Goal: Transaction & Acquisition: Purchase product/service

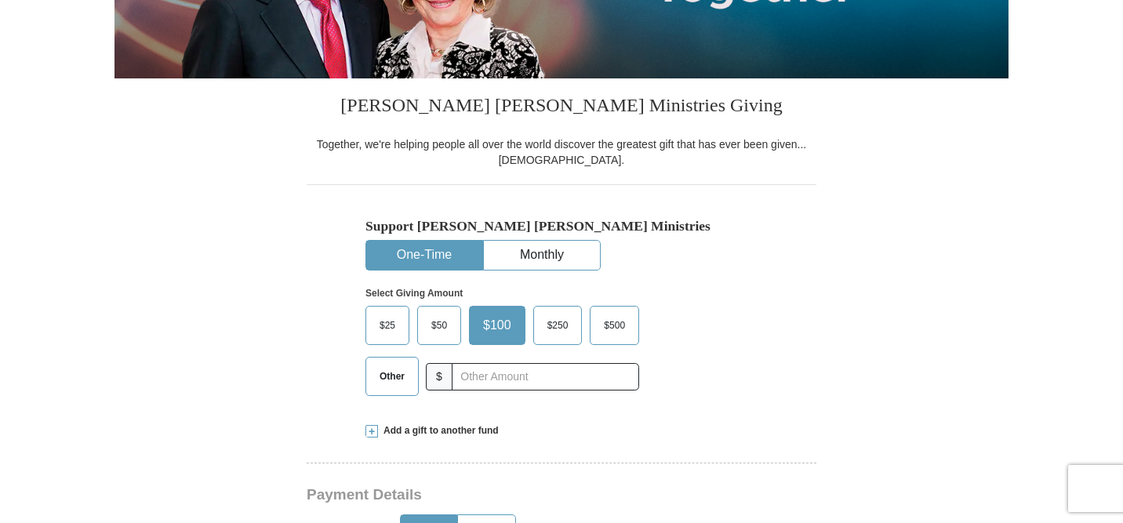
scroll to position [317, 0]
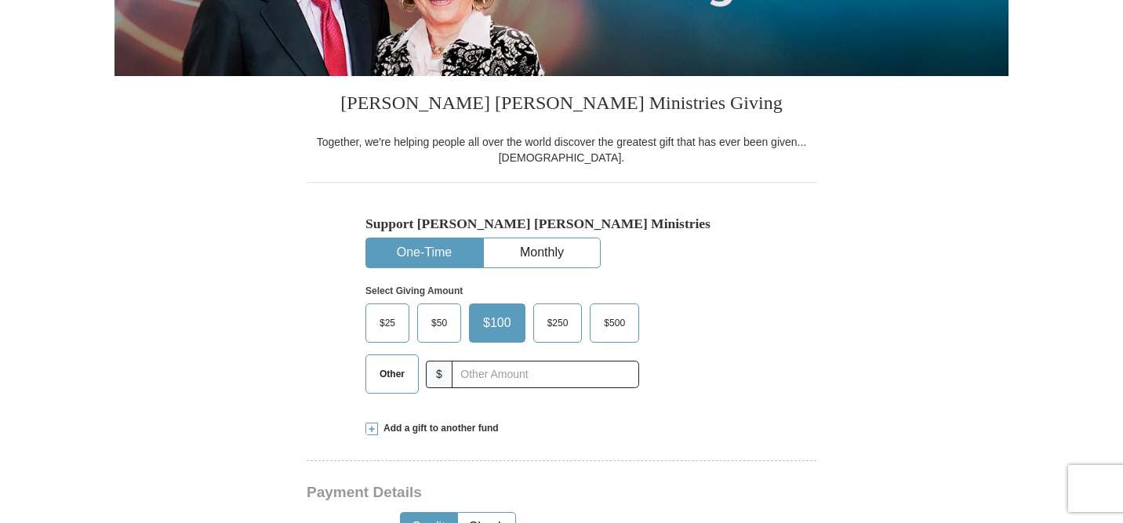
click at [398, 376] on span "Other" at bounding box center [392, 374] width 41 height 24
click at [0, 0] on input "Other" at bounding box center [0, 0] width 0 height 0
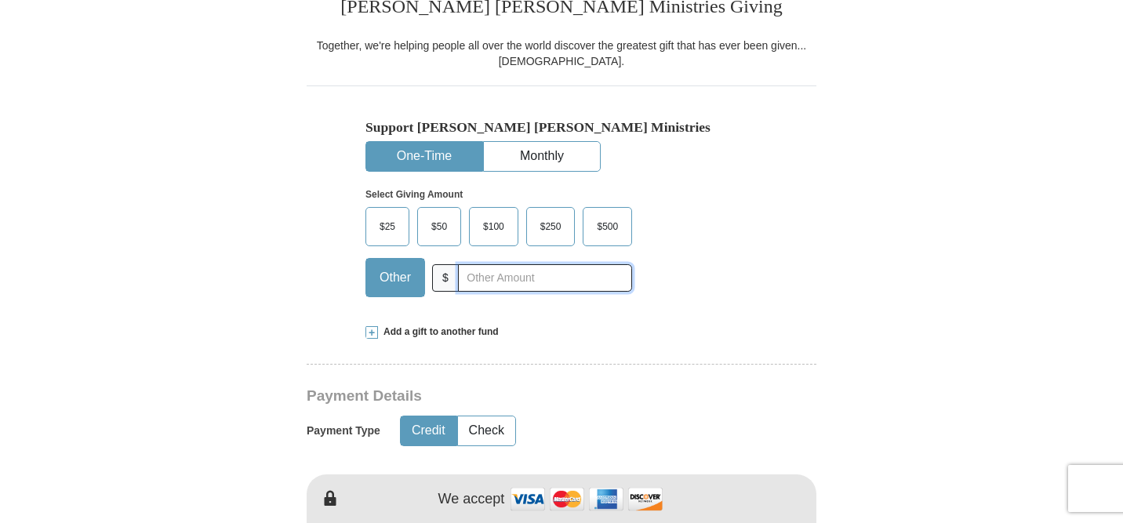
scroll to position [416, 0]
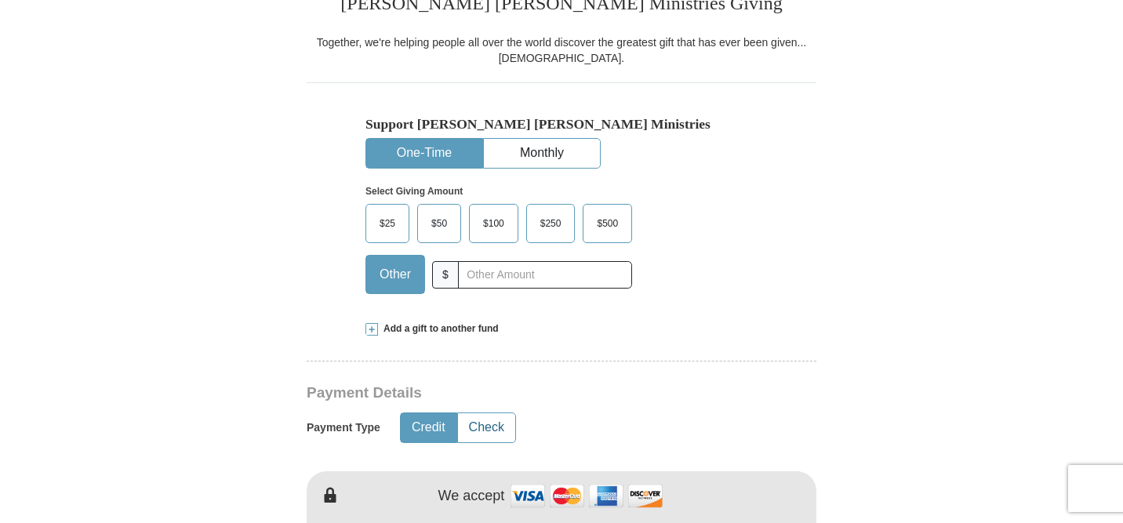
click at [491, 423] on button "Check" at bounding box center [486, 427] width 57 height 29
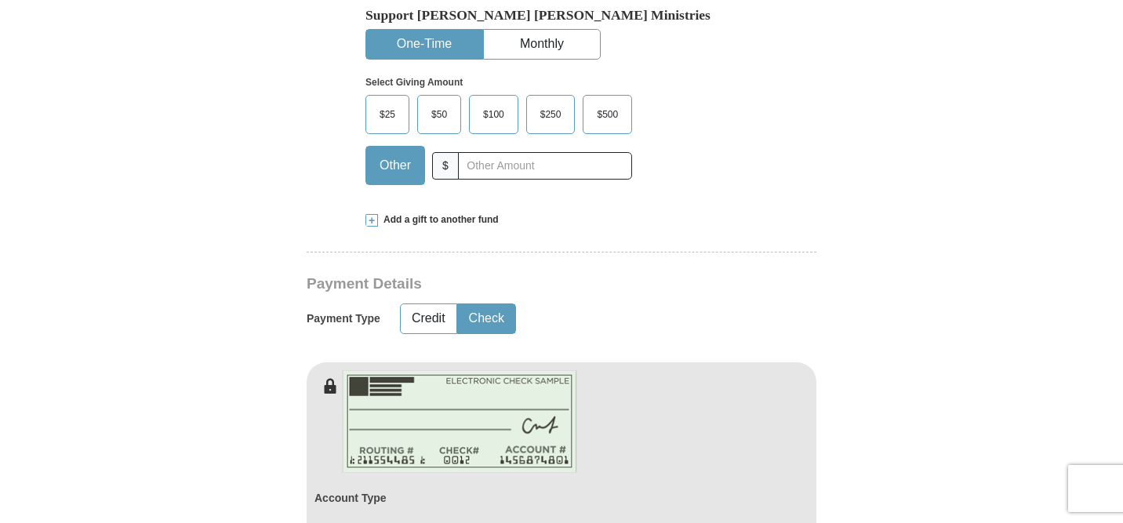
scroll to position [532, 0]
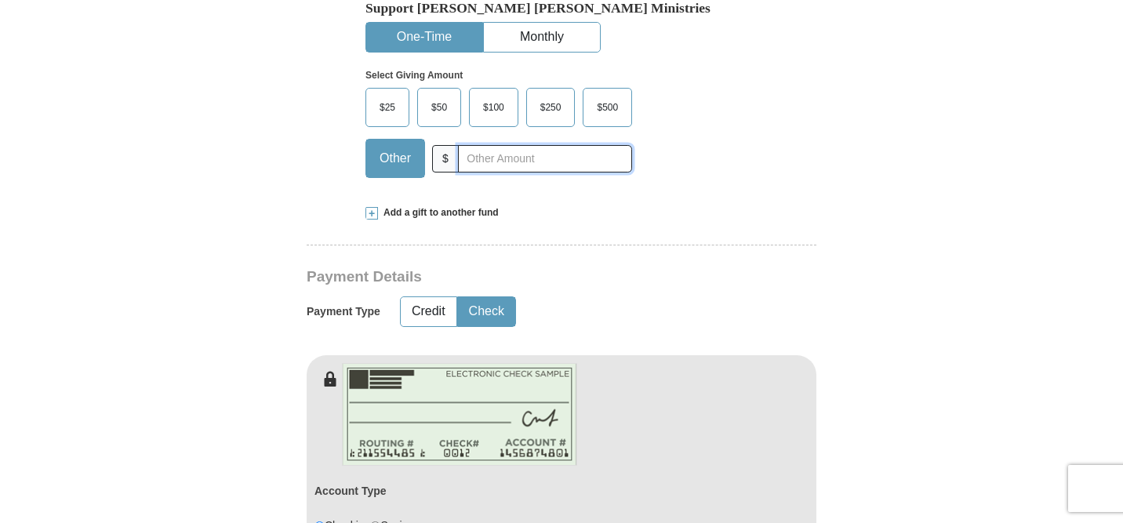
click at [503, 158] on input "text" at bounding box center [545, 158] width 174 height 27
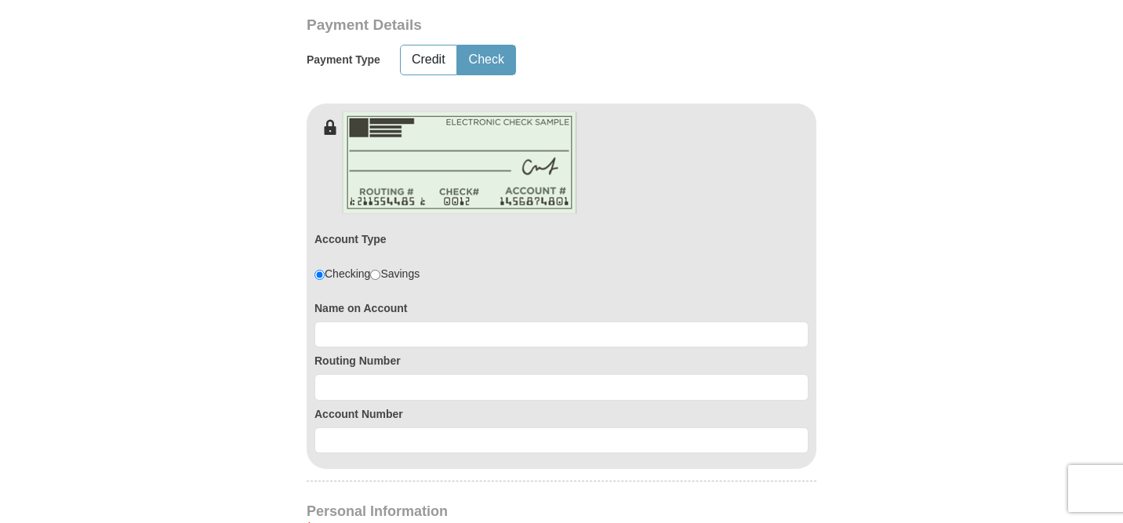
scroll to position [799, 0]
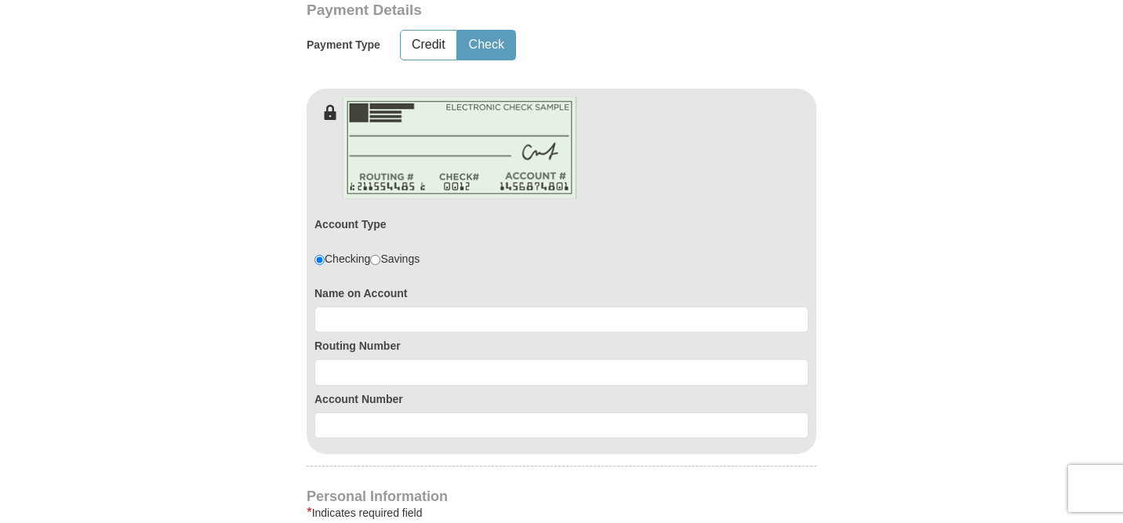
type input "200.00"
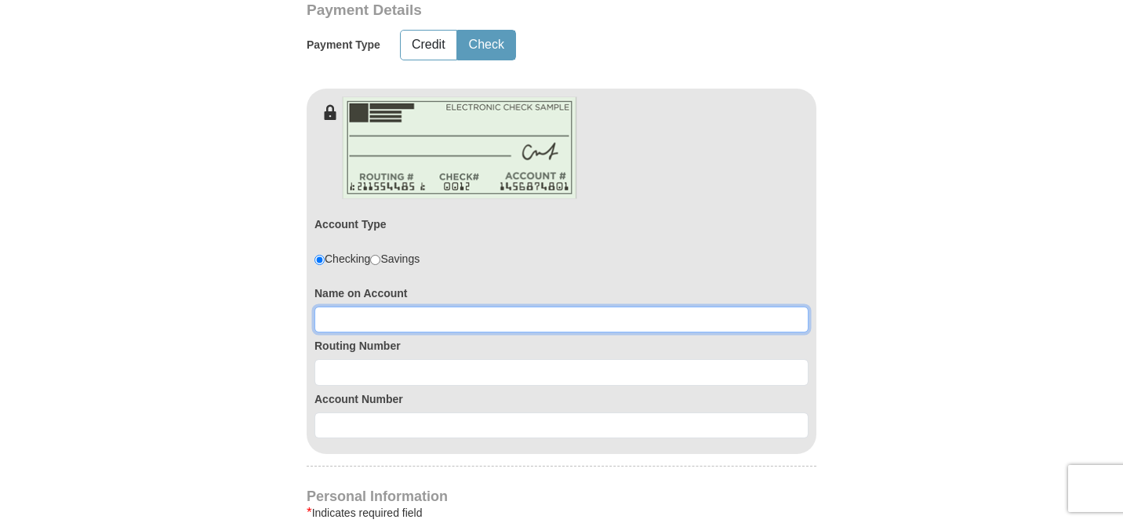
click at [452, 319] on input at bounding box center [561, 320] width 494 height 27
type input "Riverdale Baptist Church"
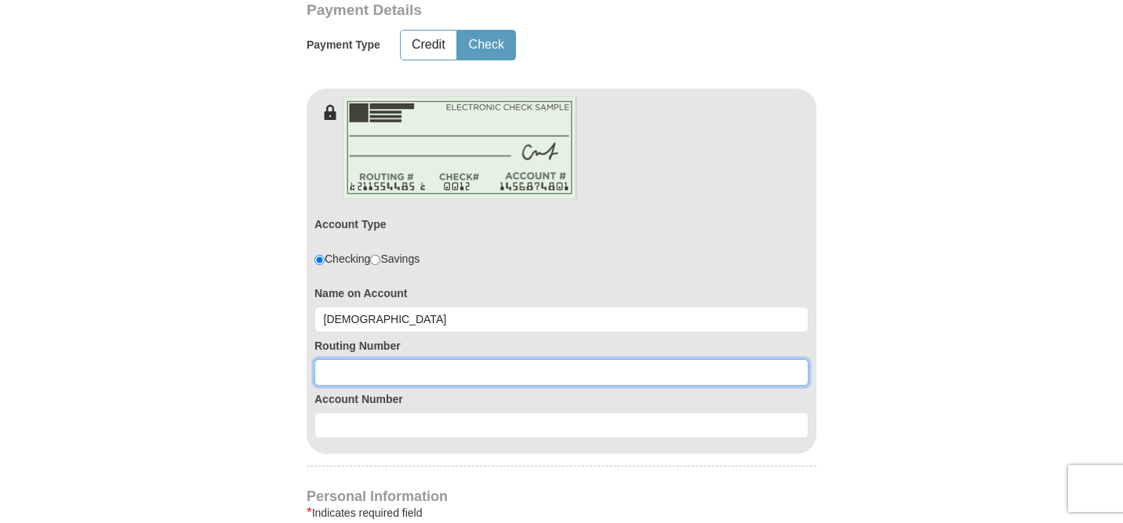
click at [439, 371] on input at bounding box center [561, 372] width 494 height 27
type input "071001737"
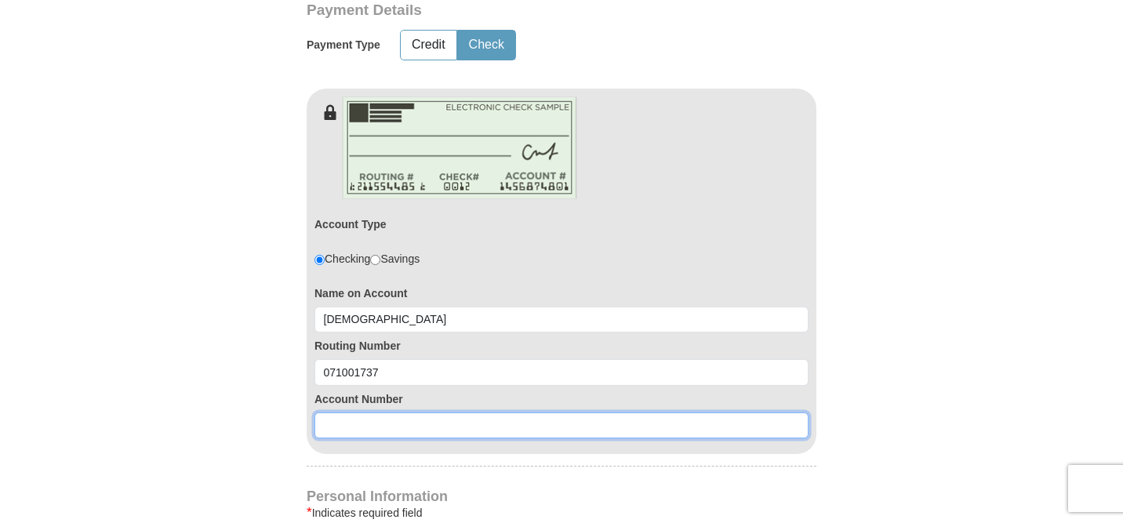
click at [445, 421] on input at bounding box center [561, 426] width 494 height 27
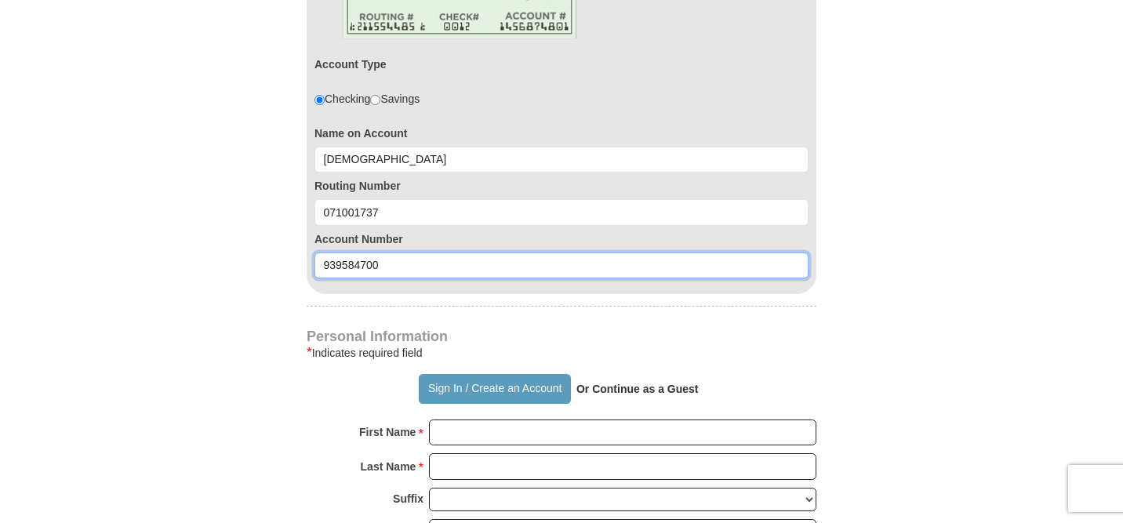
scroll to position [994, 0]
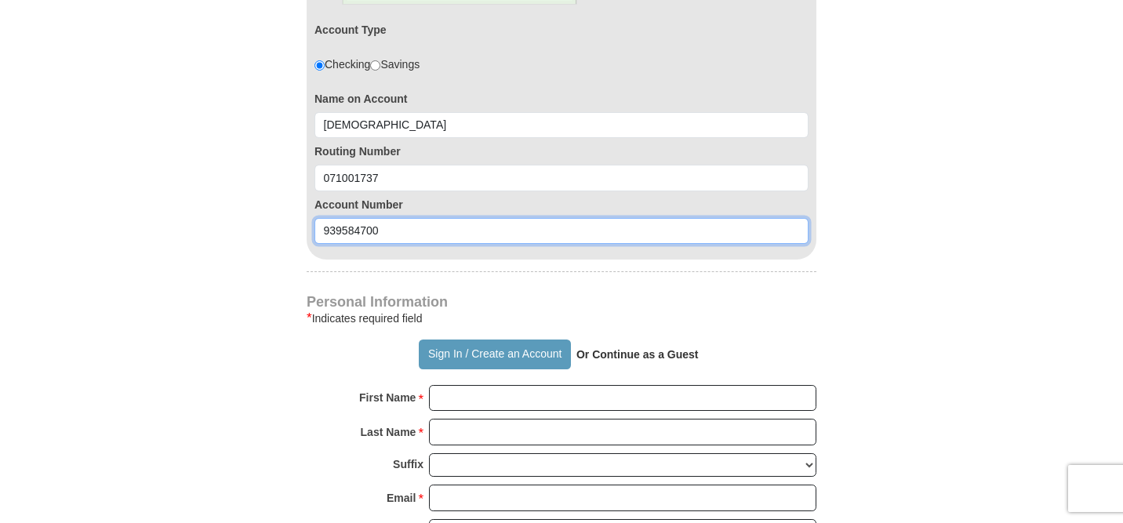
type input "939584700"
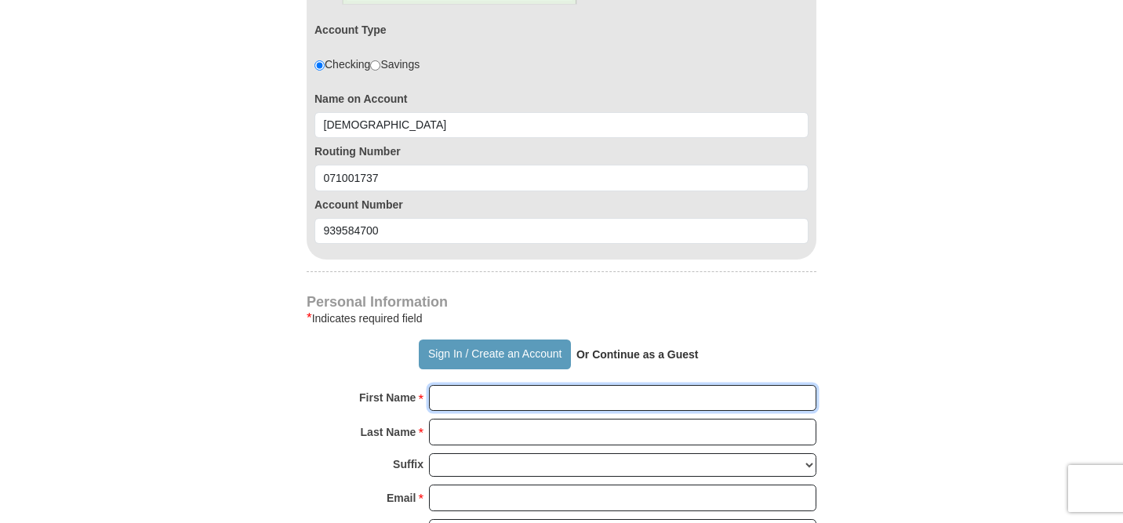
click at [453, 402] on input "First Name *" at bounding box center [622, 398] width 387 height 27
type input "Theresa"
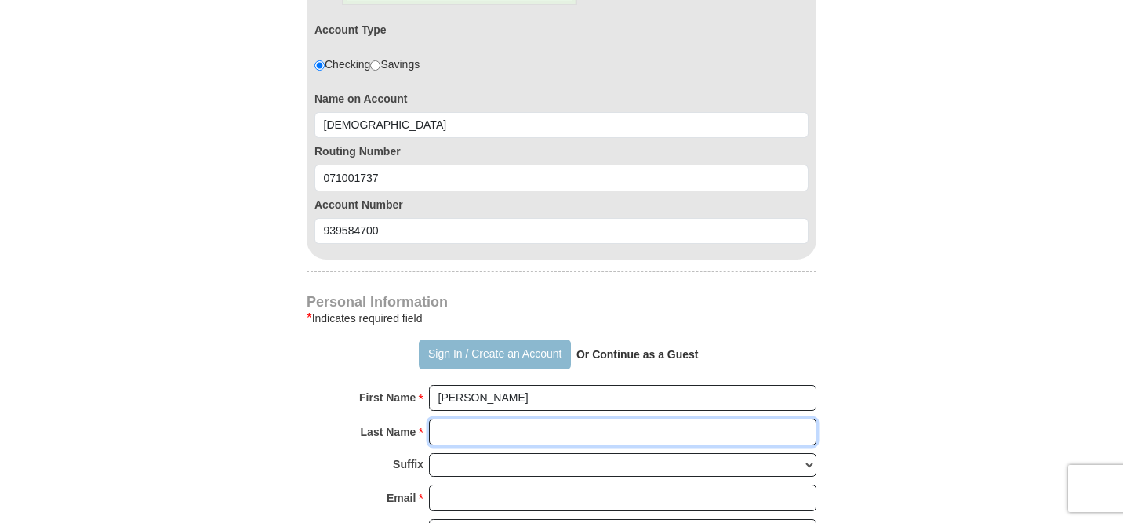
type input "Wearring"
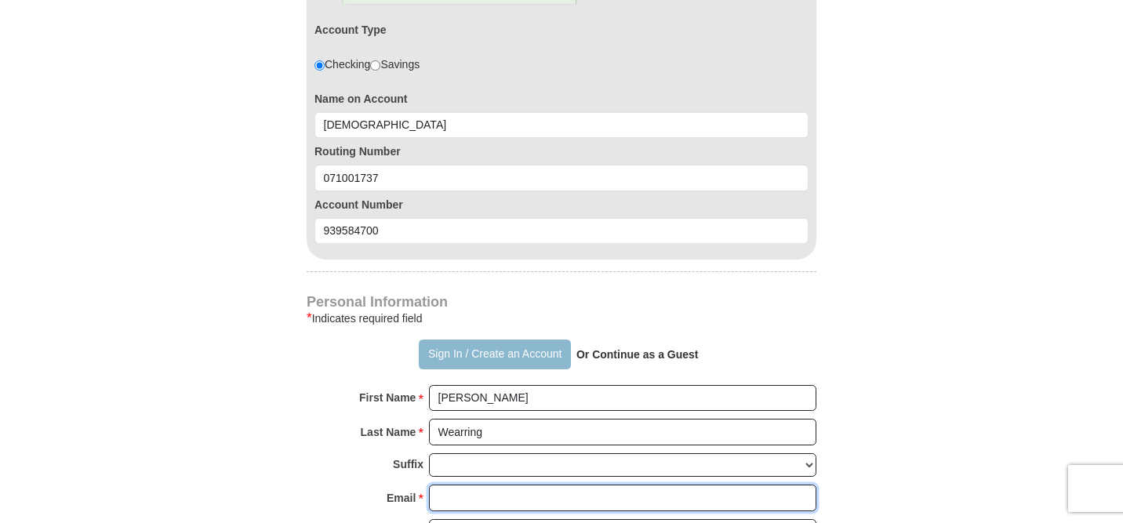
type input "theresawearring@hotmail.com"
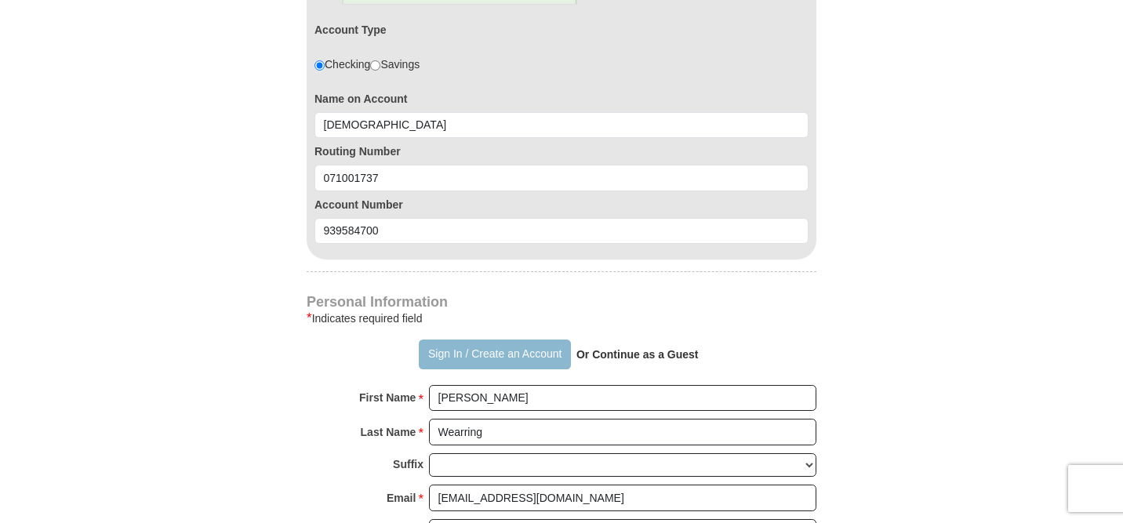
type input "14130 S. Wentworth Avv."
type input "Riverdale"
select select "IL"
type input "60827"
type input "7089257825"
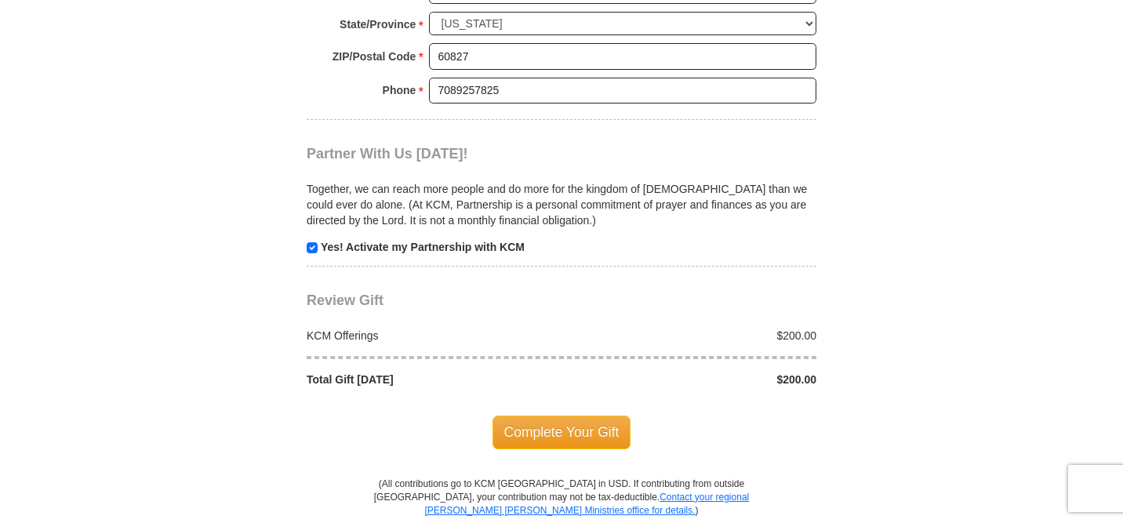
scroll to position [1646, 0]
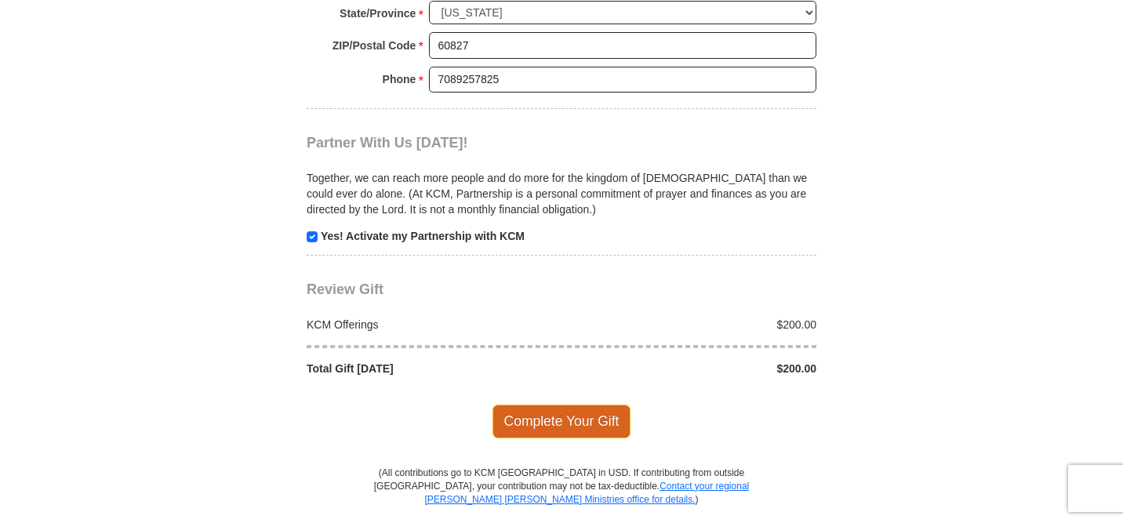
click at [553, 419] on span "Complete Your Gift" at bounding box center [561, 421] width 139 height 33
